Goal: Task Accomplishment & Management: Use online tool/utility

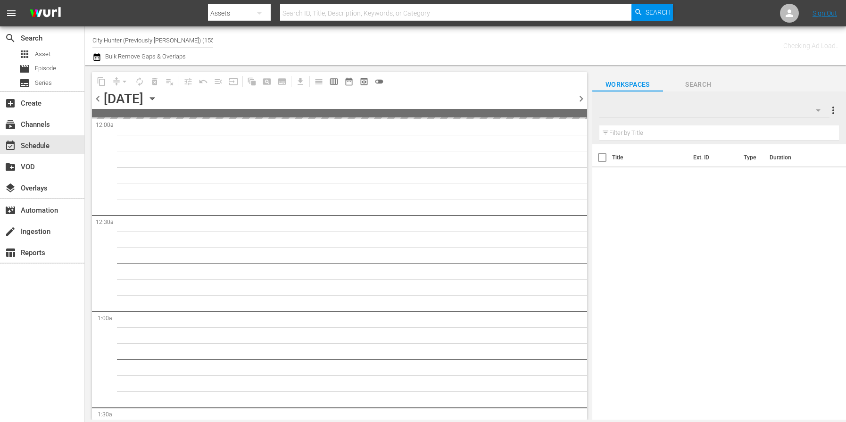
type input "City Hunter (Previously [PERSON_NAME]) (1555)"
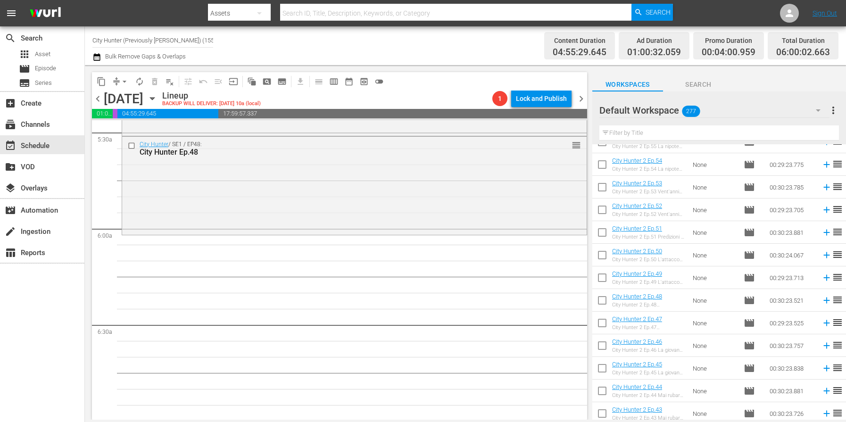
scroll to position [831, 0]
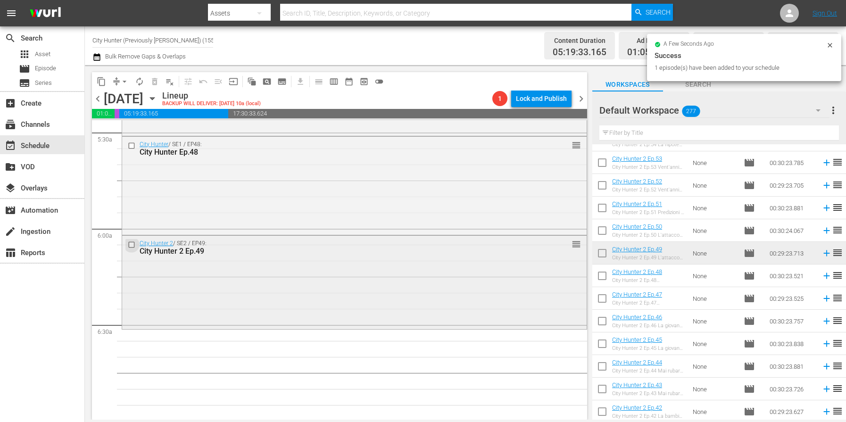
click at [134, 245] on input "checkbox" at bounding box center [133, 245] width 10 height 8
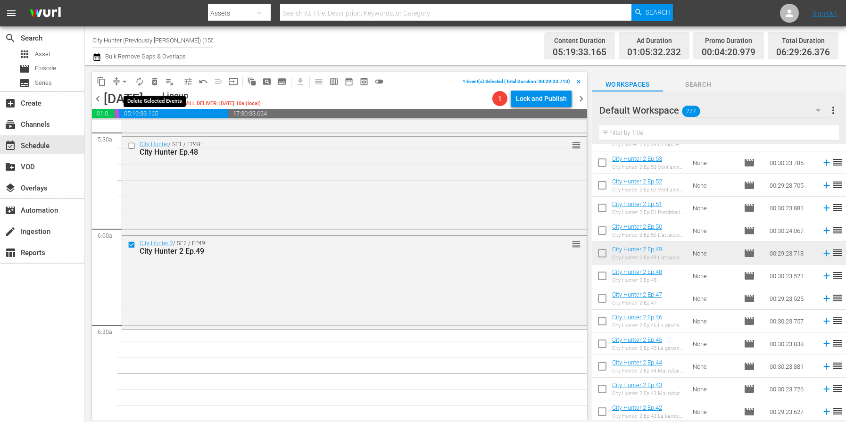
click at [153, 81] on span "delete_forever_outlined" at bounding box center [154, 81] width 9 height 9
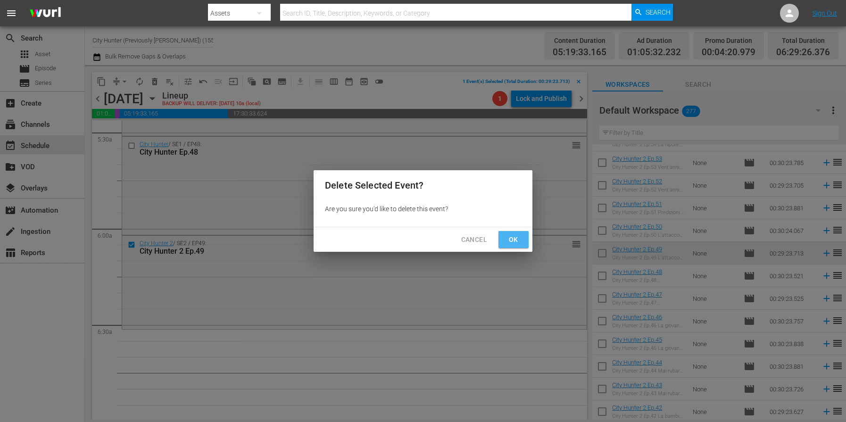
click at [508, 235] on span "Ok" at bounding box center [513, 240] width 15 height 12
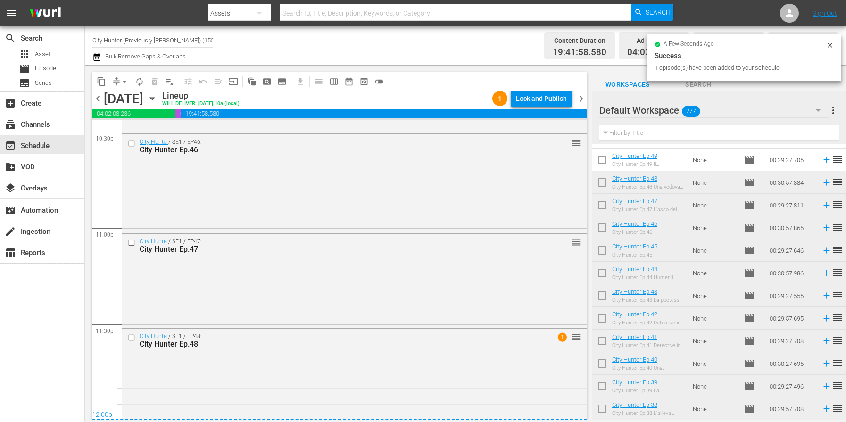
scroll to position [4318, 0]
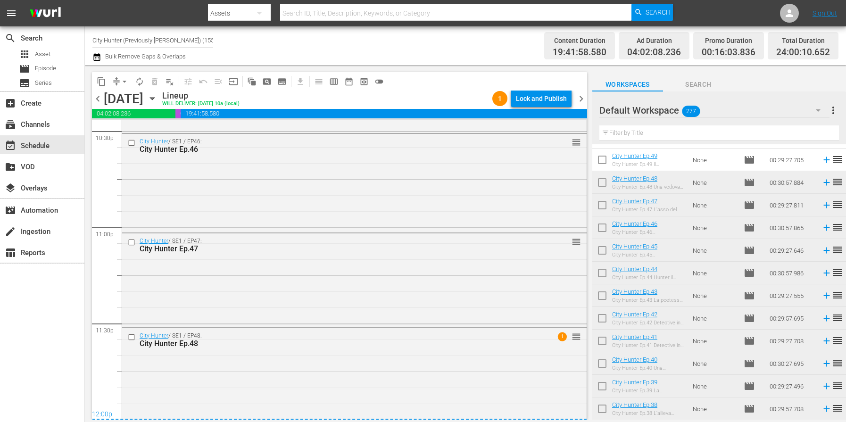
click at [100, 101] on span "chevron_left" at bounding box center [98, 99] width 12 height 12
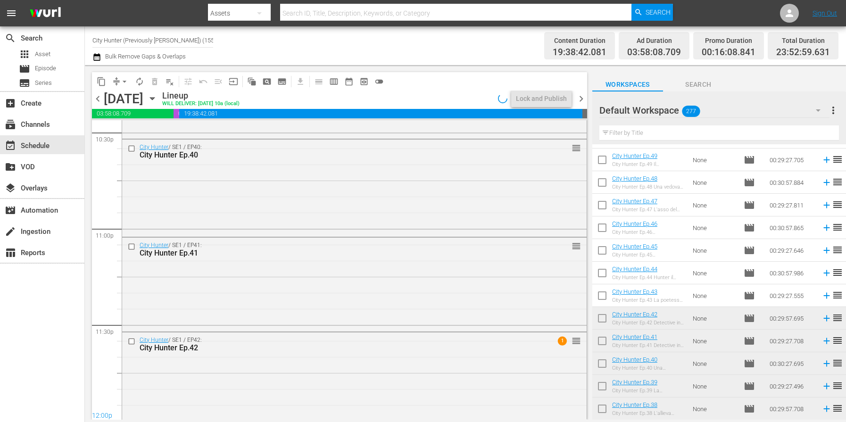
scroll to position [4318, 0]
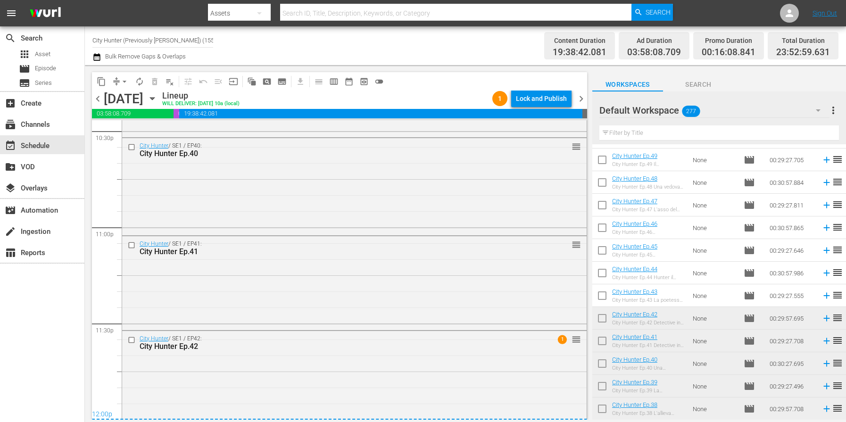
click at [100, 101] on span "chevron_left" at bounding box center [98, 99] width 12 height 12
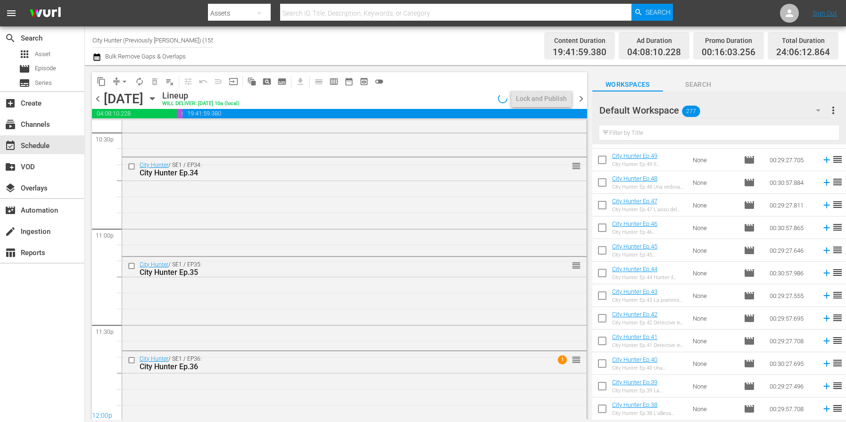
scroll to position [4318, 0]
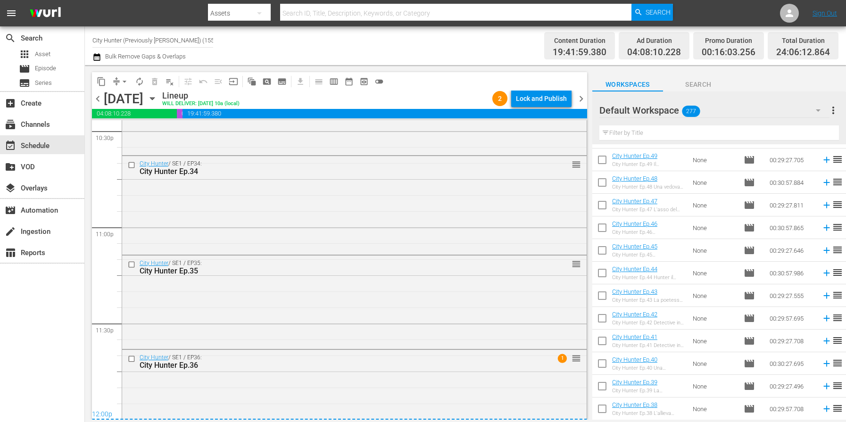
click at [100, 101] on span "chevron_left" at bounding box center [98, 99] width 12 height 12
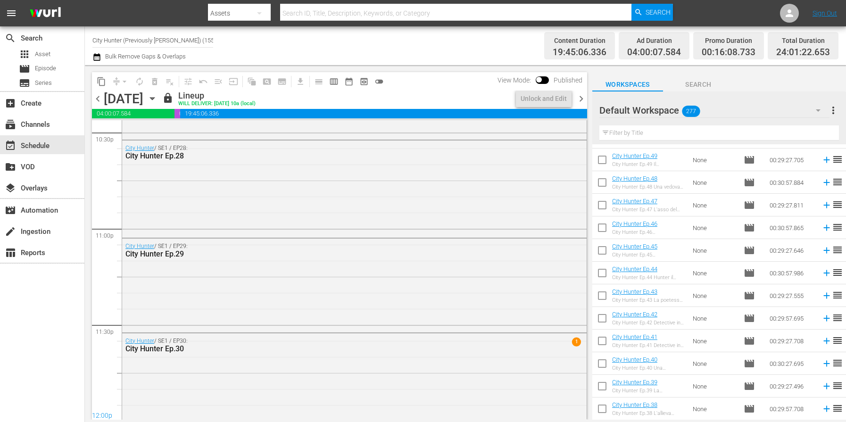
scroll to position [4318, 0]
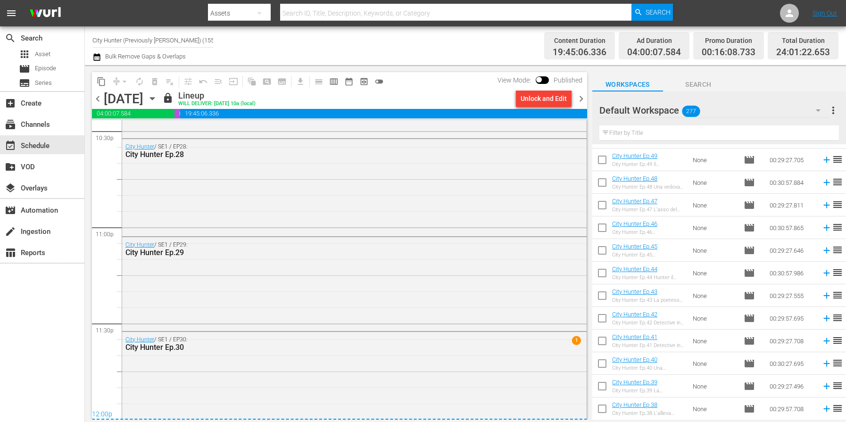
click at [582, 99] on span "chevron_right" at bounding box center [581, 99] width 12 height 12
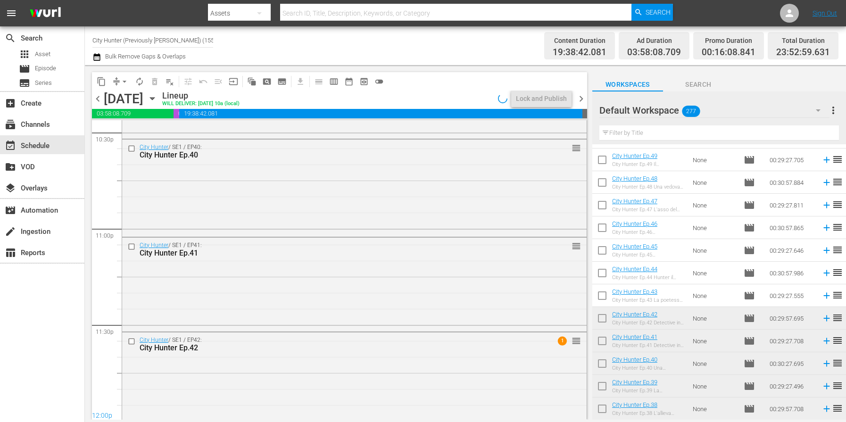
scroll to position [4318, 0]
click at [582, 99] on span "chevron_right" at bounding box center [581, 99] width 12 height 12
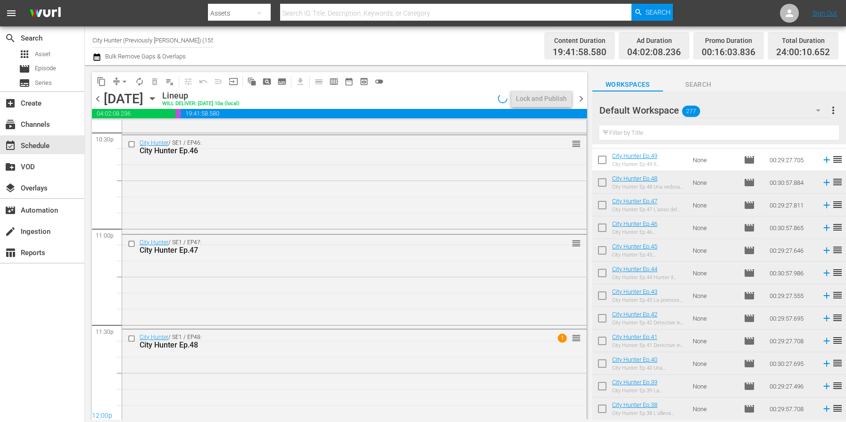
scroll to position [4318, 0]
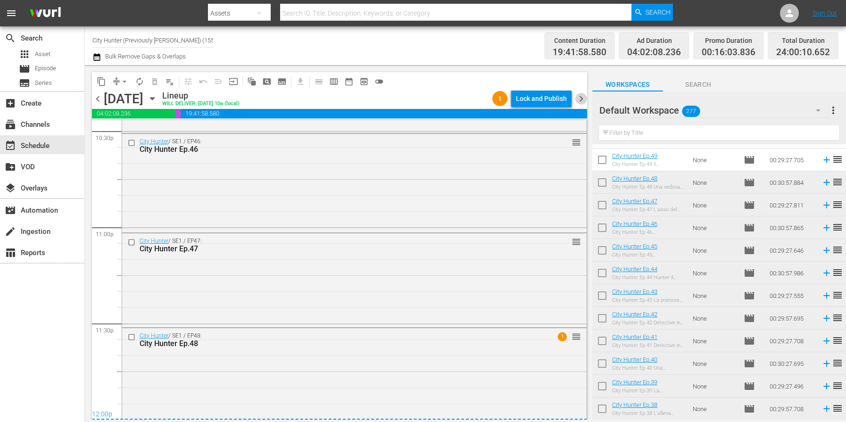
click at [582, 99] on span "chevron_right" at bounding box center [581, 99] width 12 height 12
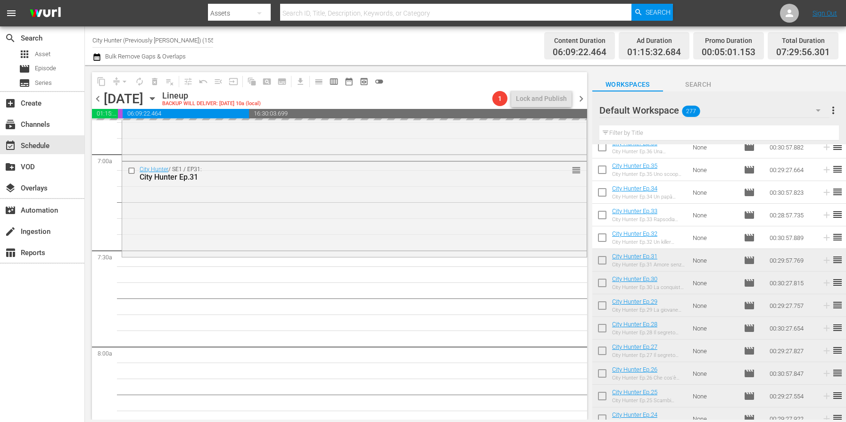
scroll to position [1315, 0]
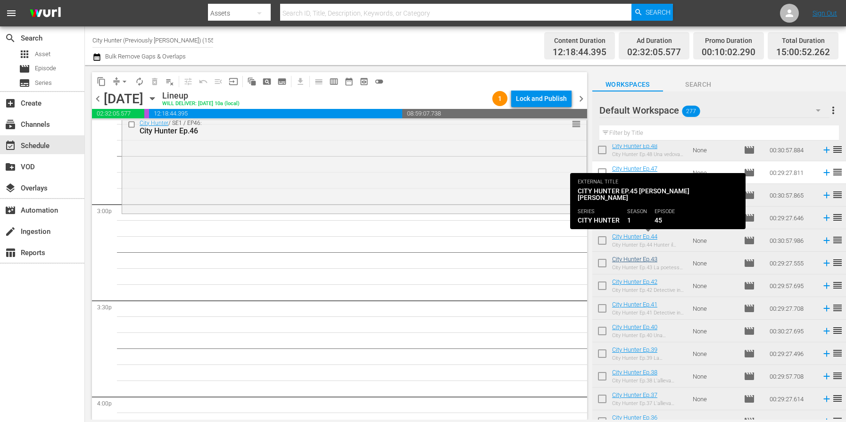
scroll to position [2075, 0]
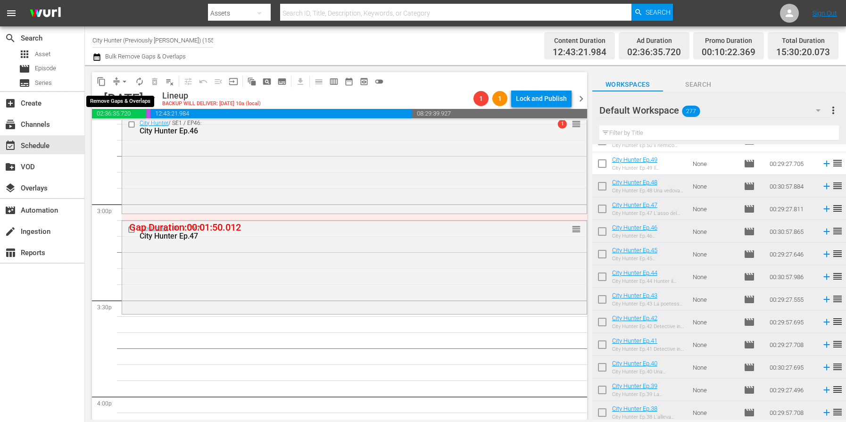
click at [122, 82] on span "arrow_drop_down" at bounding box center [124, 81] width 9 height 9
click at [127, 129] on li "Align to End of Previous Day" at bounding box center [124, 132] width 99 height 16
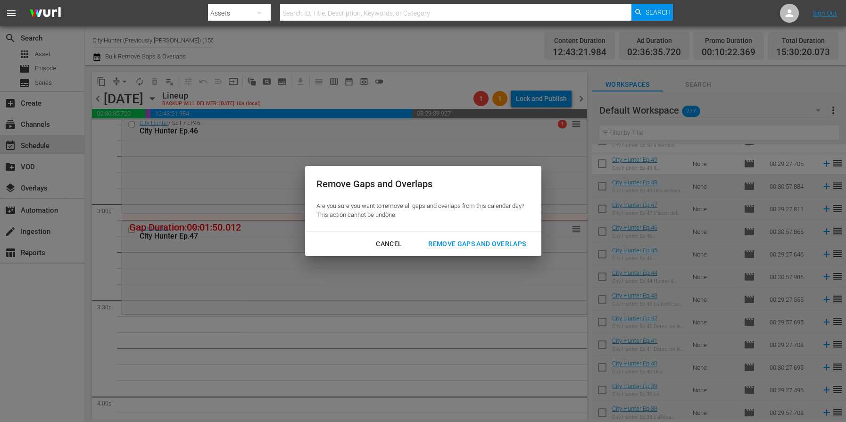
click at [440, 238] on div "Remove Gaps and Overlaps" at bounding box center [477, 244] width 113 height 12
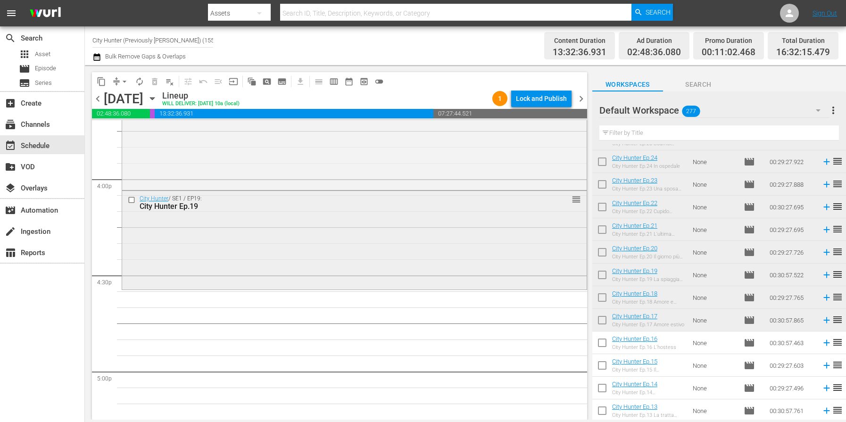
scroll to position [3019, 0]
drag, startPoint x: 696, startPoint y: 275, endPoint x: 473, endPoint y: 416, distance: 263.9
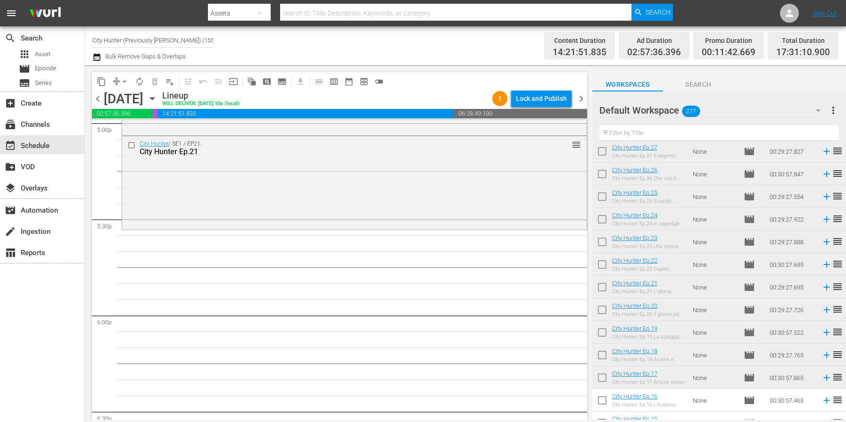
scroll to position [3271, 0]
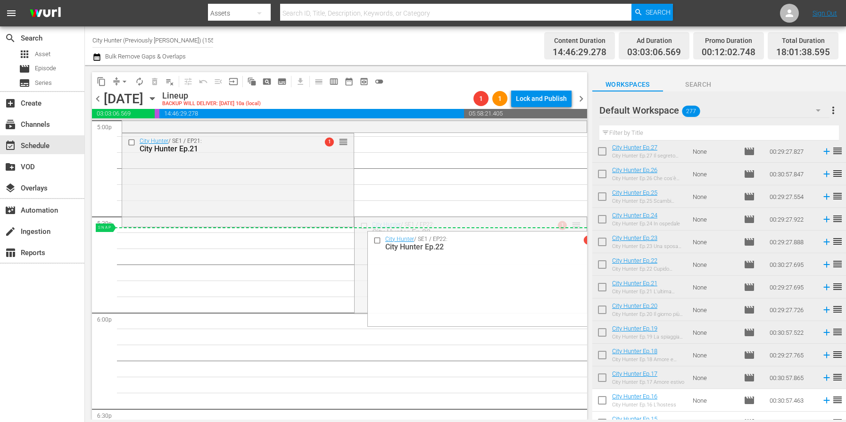
drag, startPoint x: 577, startPoint y: 224, endPoint x: 571, endPoint y: 229, distance: 7.4
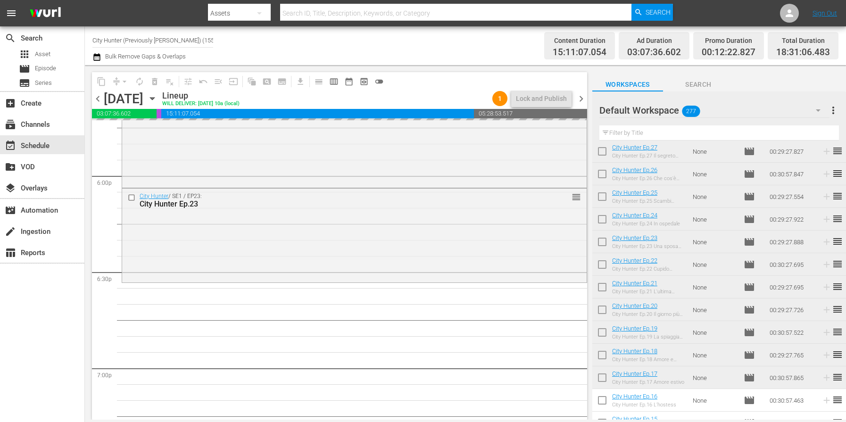
scroll to position [3402, 0]
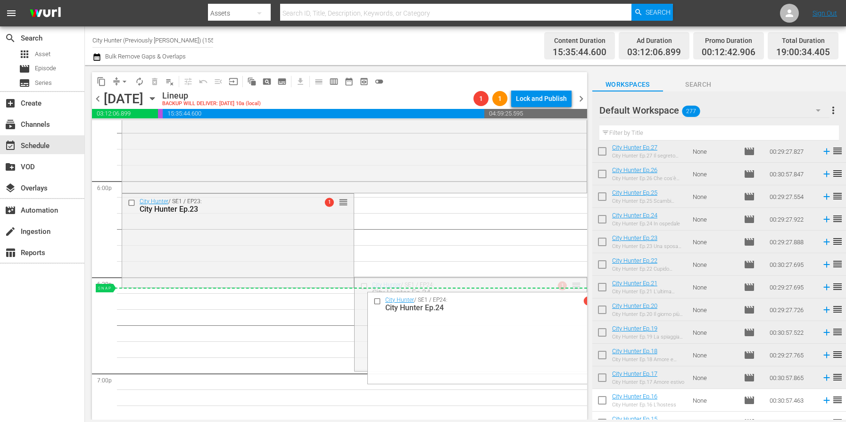
drag, startPoint x: 578, startPoint y: 285, endPoint x: 572, endPoint y: 290, distance: 7.7
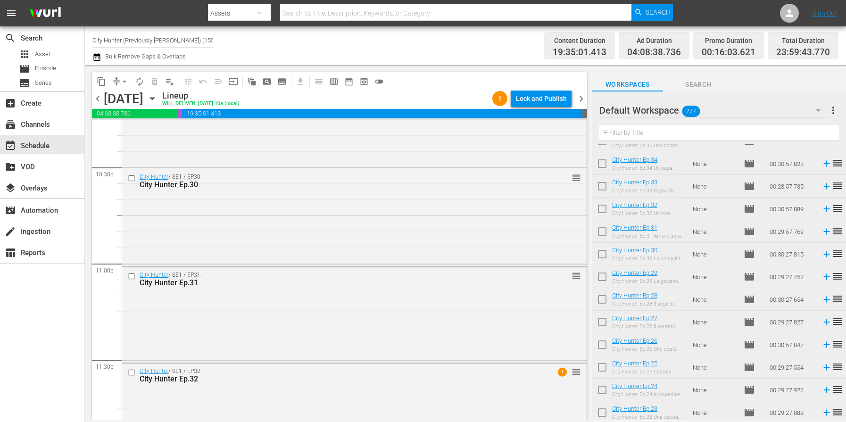
scroll to position [4324, 0]
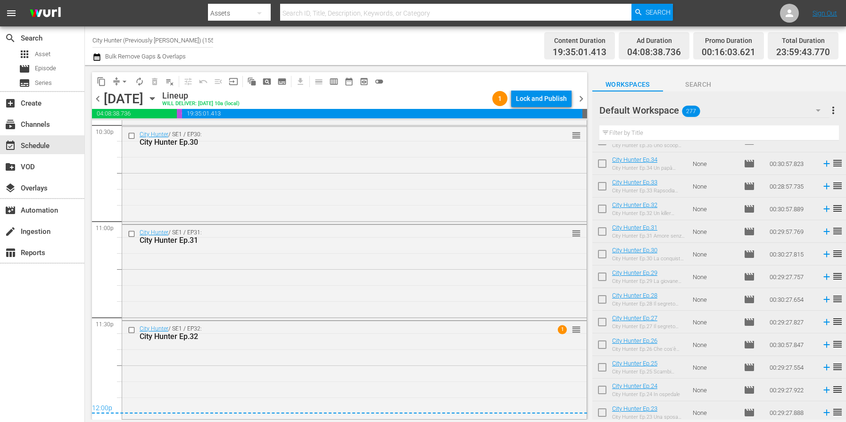
click at [579, 100] on span "chevron_right" at bounding box center [581, 99] width 12 height 12
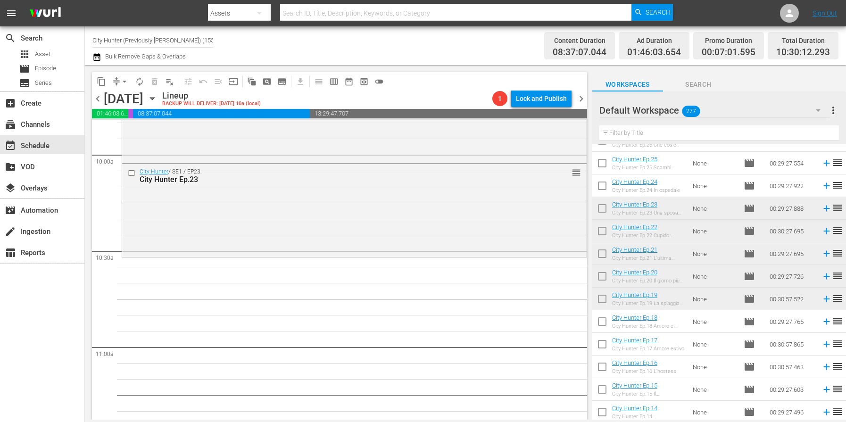
scroll to position [1906, 0]
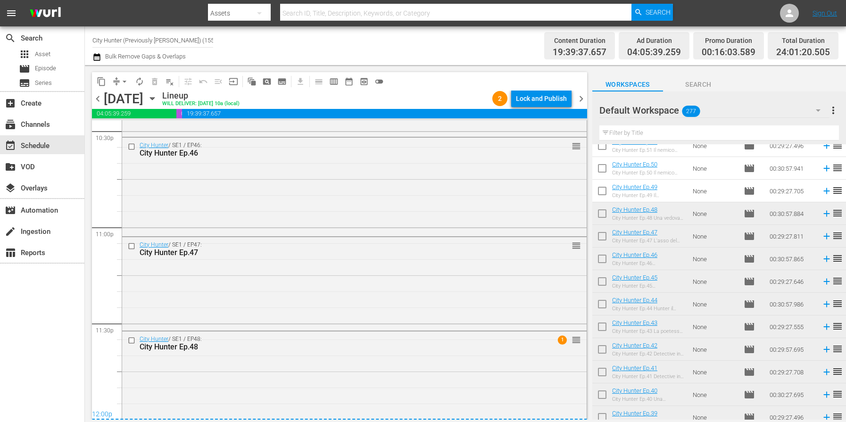
scroll to position [4329, 0]
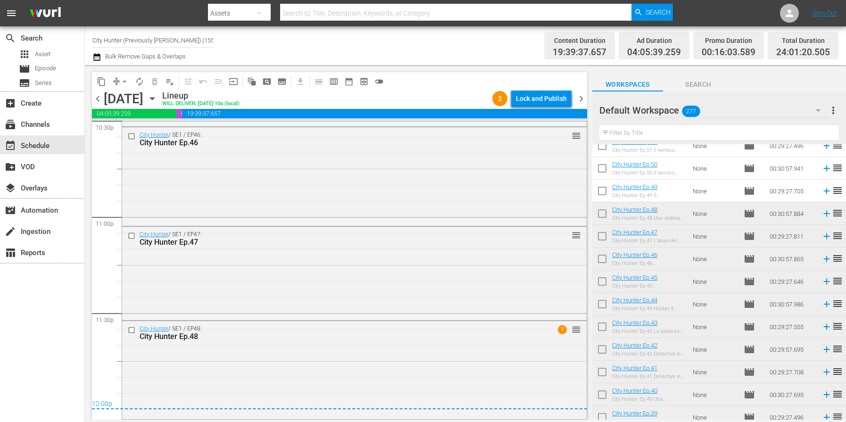
click at [98, 97] on span "chevron_left" at bounding box center [98, 99] width 12 height 12
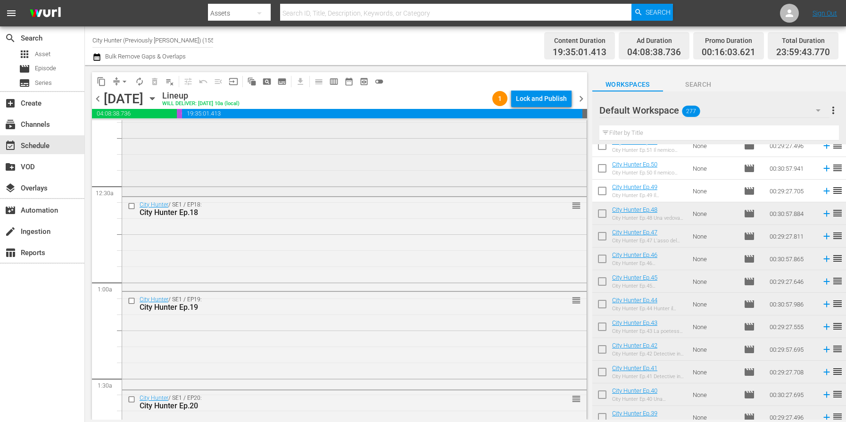
scroll to position [33, 0]
click at [583, 98] on span "chevron_right" at bounding box center [581, 99] width 12 height 12
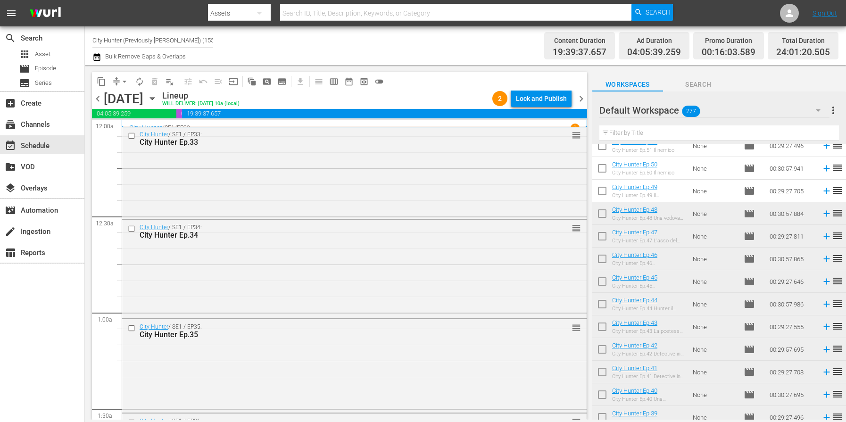
click at [98, 93] on span "chevron_left" at bounding box center [98, 99] width 12 height 12
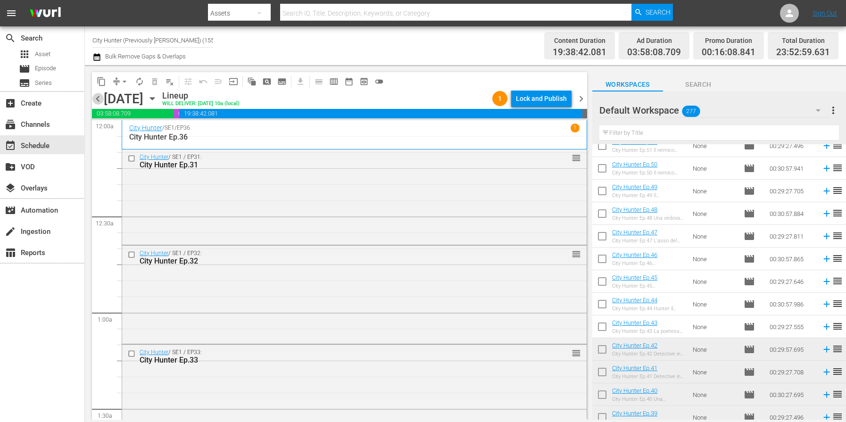
click at [98, 93] on span "chevron_left" at bounding box center [98, 99] width 12 height 12
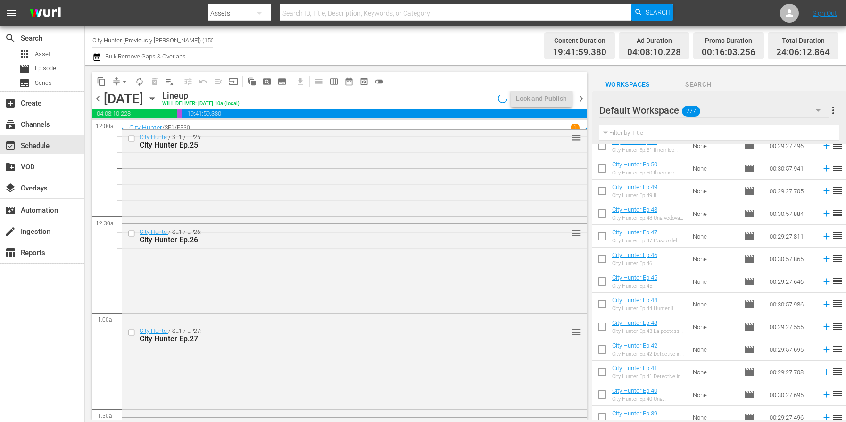
click at [98, 94] on span "chevron_left" at bounding box center [98, 99] width 12 height 12
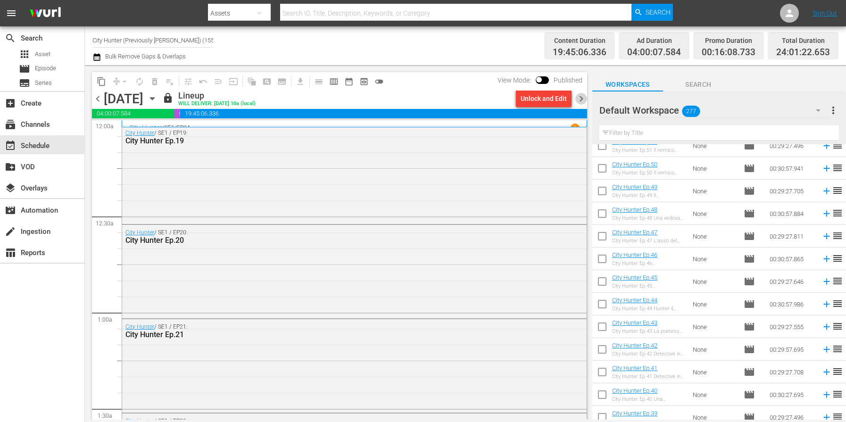
click at [579, 98] on span "chevron_right" at bounding box center [581, 99] width 12 height 12
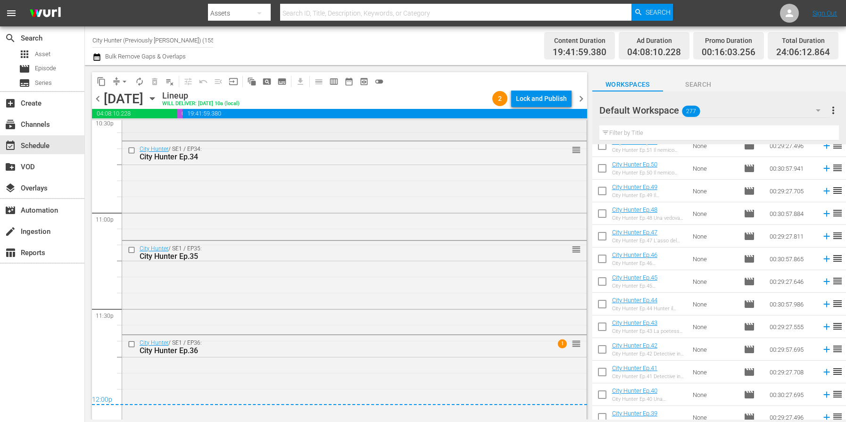
scroll to position [4347, 0]
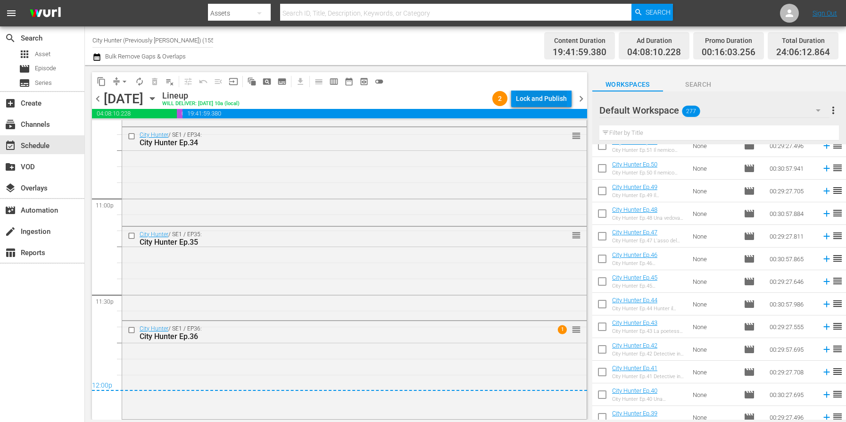
click at [548, 95] on div "Lock and Publish" at bounding box center [541, 98] width 51 height 17
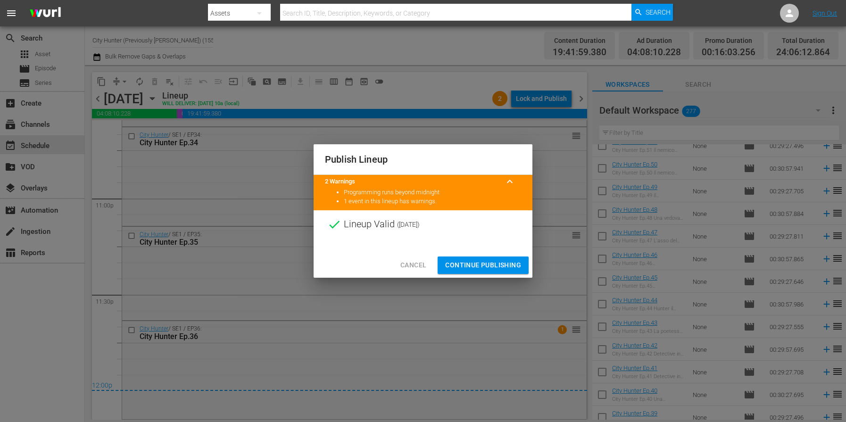
click at [481, 266] on span "Continue Publishing" at bounding box center [483, 265] width 76 height 12
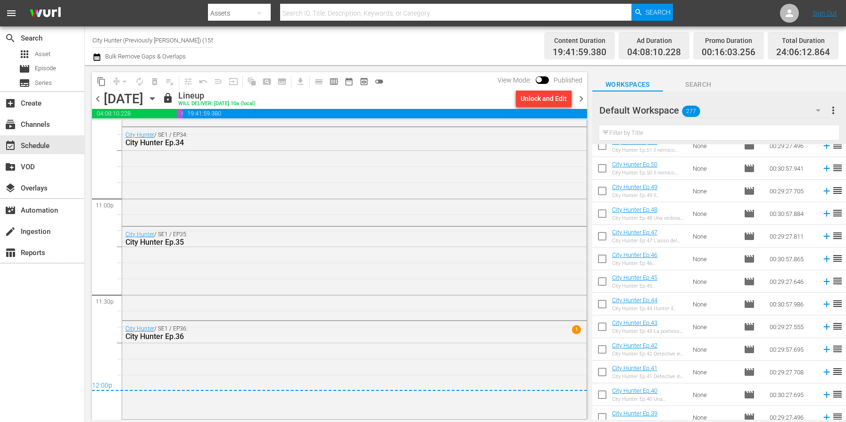
click at [583, 96] on span "chevron_right" at bounding box center [581, 99] width 12 height 12
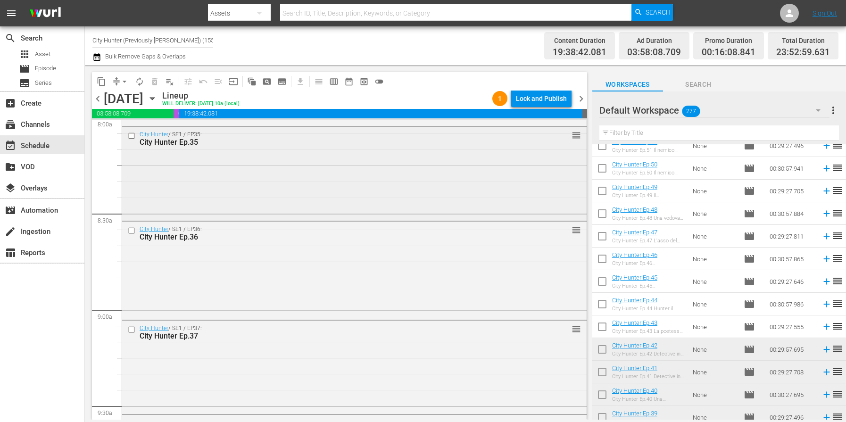
scroll to position [1556, 0]
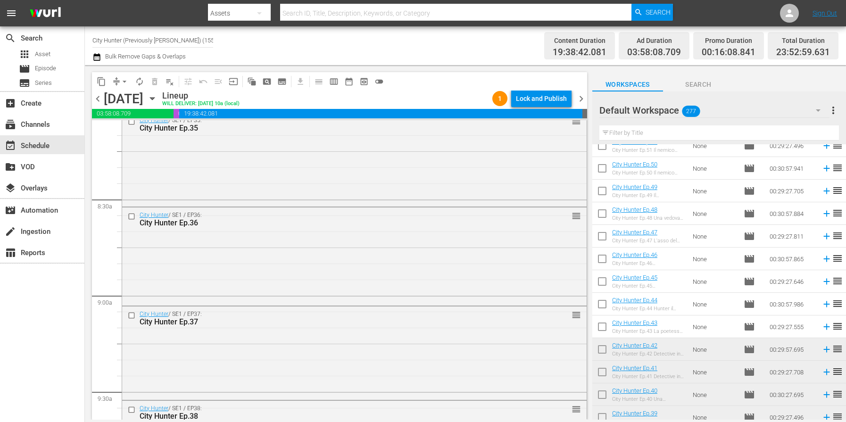
click at [581, 99] on span "chevron_right" at bounding box center [581, 99] width 12 height 12
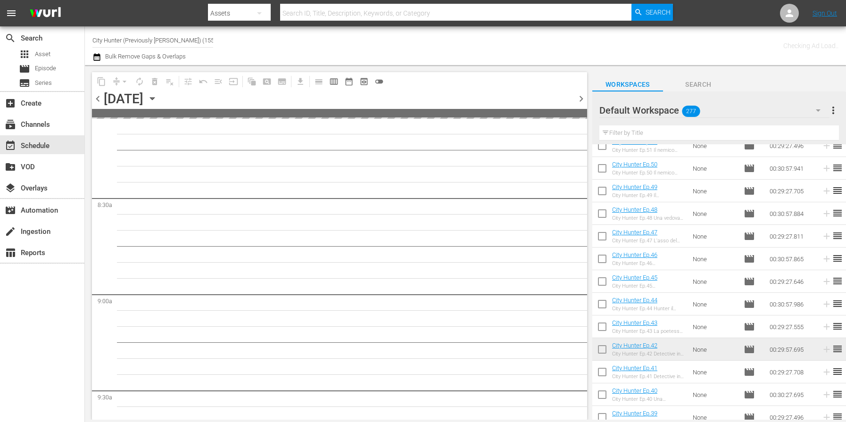
scroll to position [1684, 0]
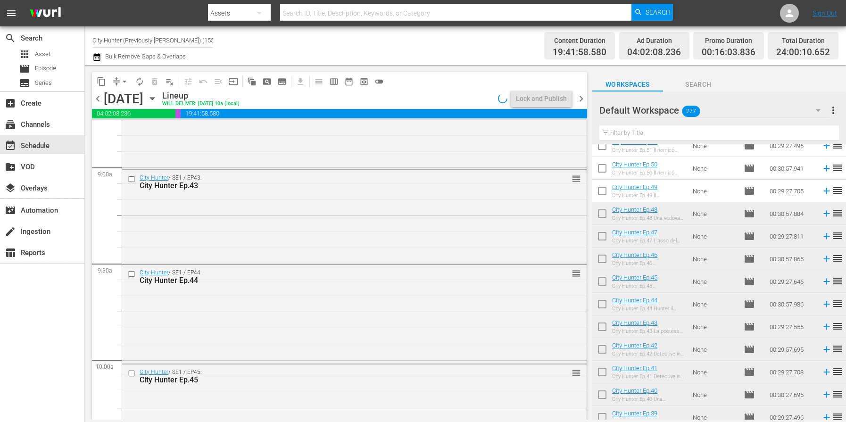
click at [581, 99] on span "chevron_right" at bounding box center [581, 99] width 12 height 12
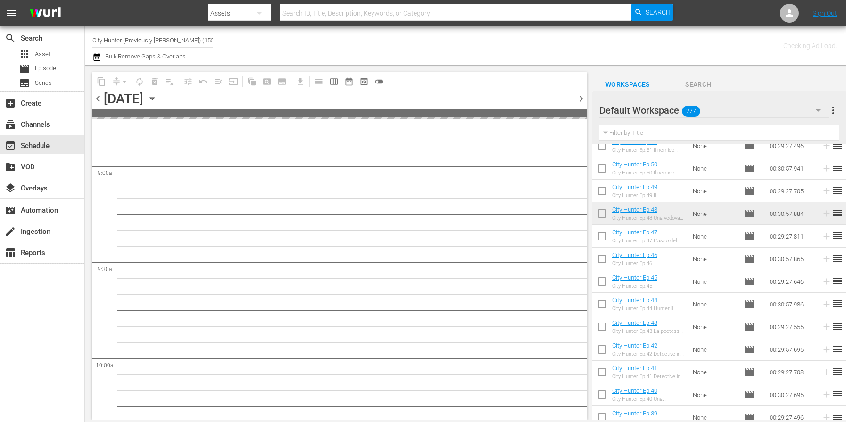
scroll to position [1684, 0]
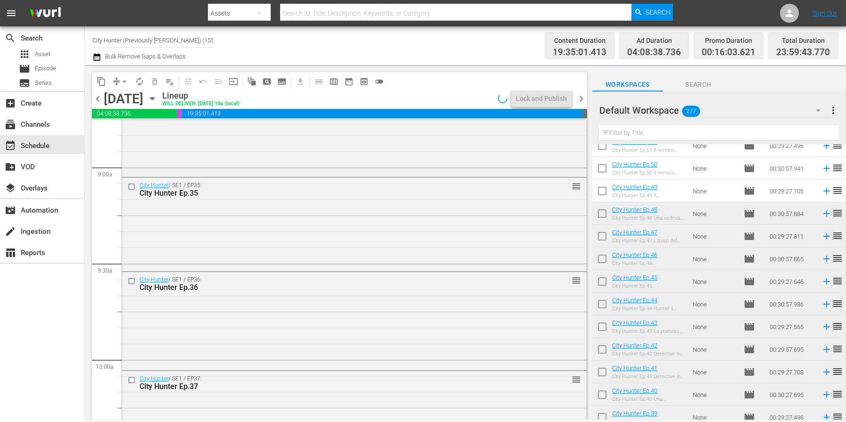
click at [581, 99] on span "chevron_right" at bounding box center [581, 99] width 12 height 12
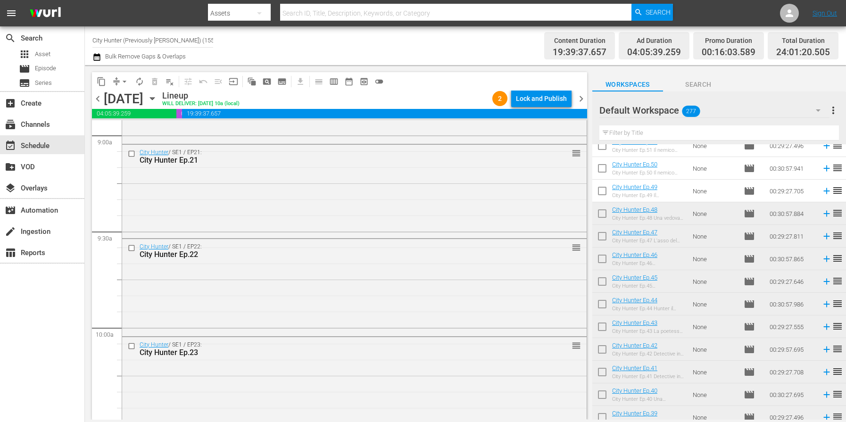
click at [581, 99] on span "chevron_right" at bounding box center [581, 99] width 12 height 12
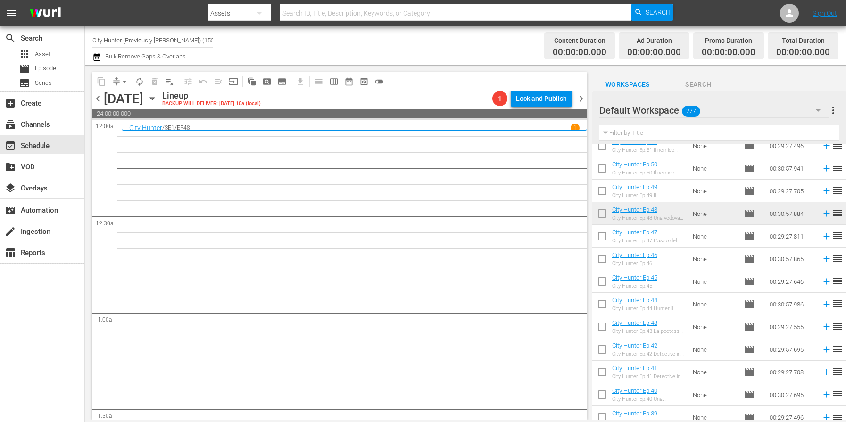
click at [99, 100] on span "chevron_left" at bounding box center [98, 99] width 12 height 12
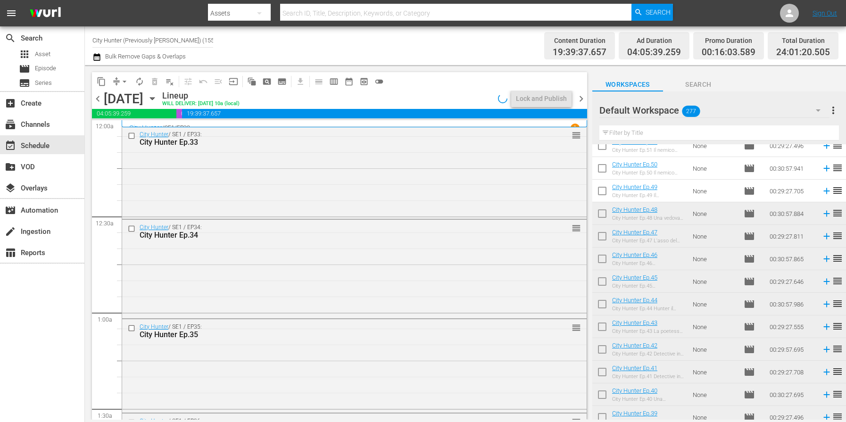
click at [99, 100] on span "chevron_left" at bounding box center [98, 99] width 12 height 12
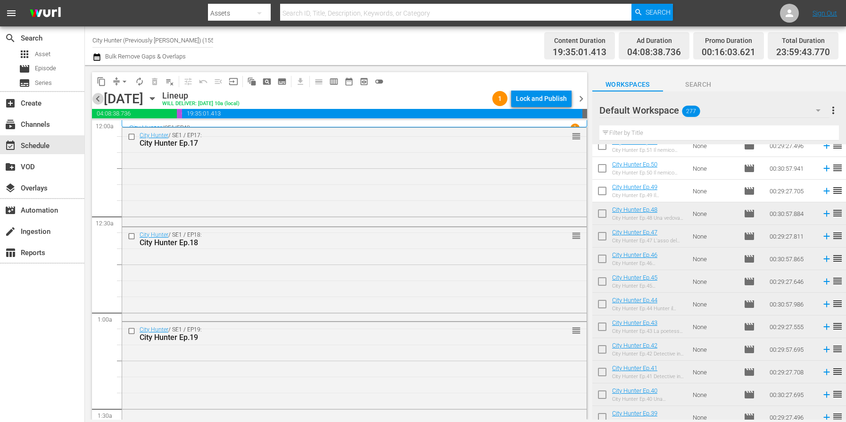
click at [100, 100] on span "chevron_left" at bounding box center [98, 99] width 12 height 12
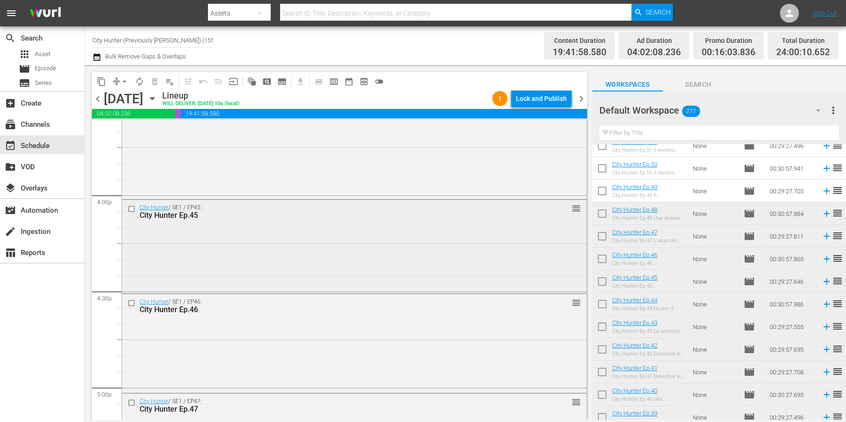
scroll to position [3061, 0]
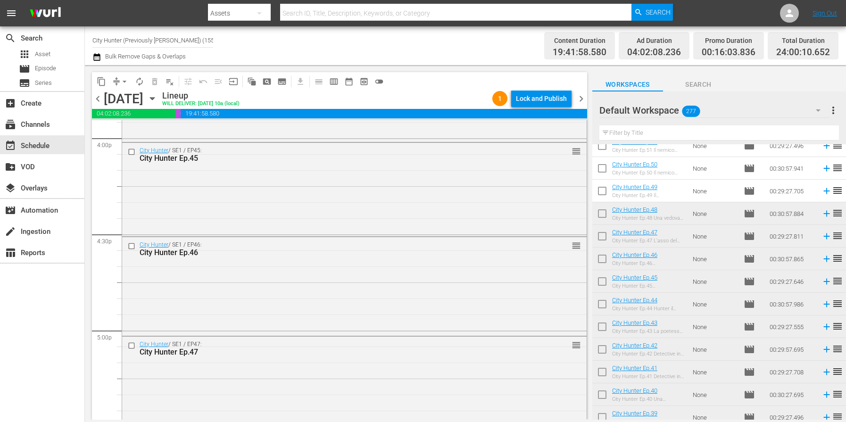
click at [579, 97] on span "chevron_right" at bounding box center [581, 99] width 12 height 12
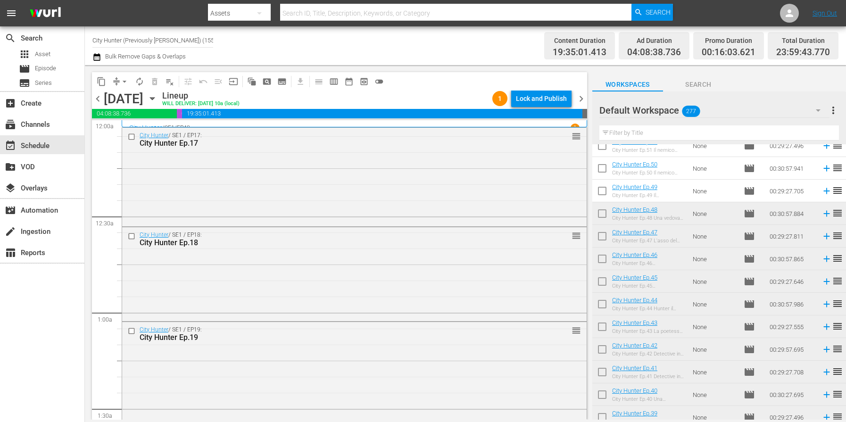
click at [581, 99] on span "chevron_right" at bounding box center [581, 99] width 12 height 12
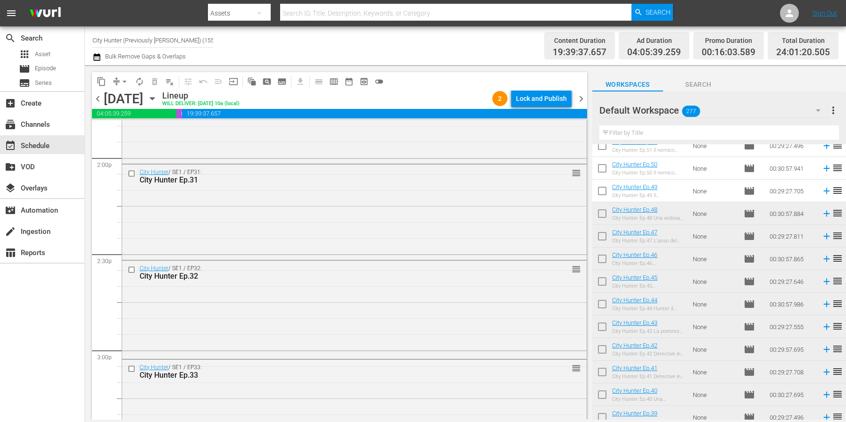
scroll to position [2704, 0]
